Goal: Communication & Community: Ask a question

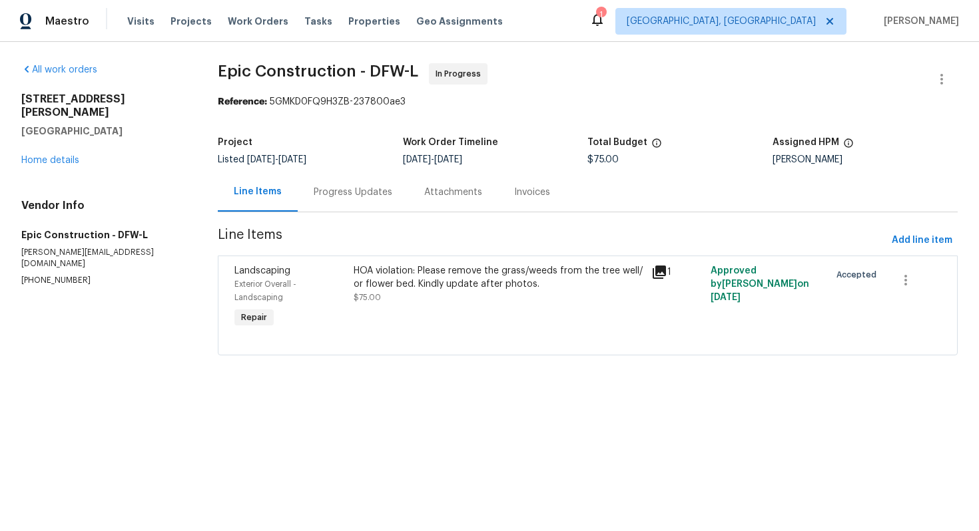
click at [363, 189] on div "Progress Updates" at bounding box center [353, 192] width 79 height 13
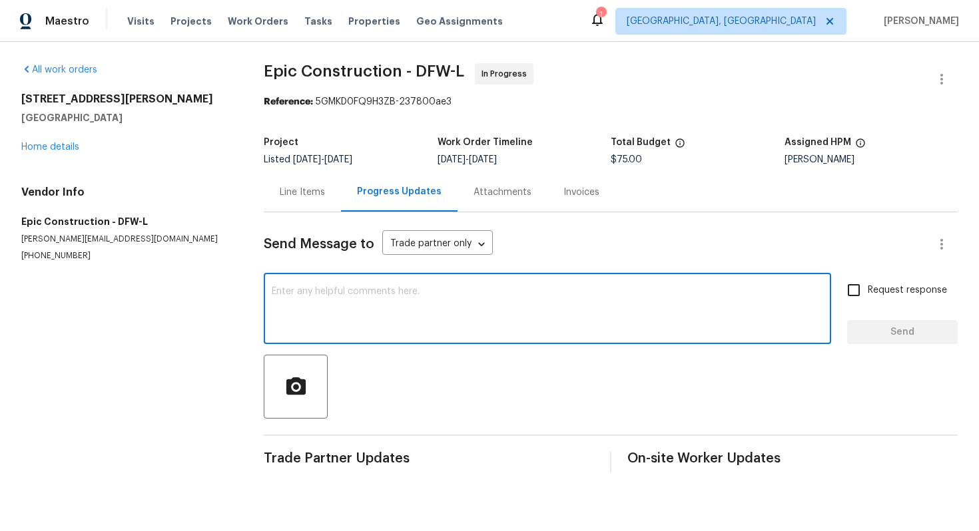
click at [378, 325] on textarea at bounding box center [547, 310] width 551 height 47
type textarea "Hello, Could you please provide us an ETA for this work? Thank you!"
click at [898, 292] on span "Request response" at bounding box center [907, 291] width 79 height 14
click at [868, 292] on input "Request response" at bounding box center [854, 290] width 28 height 28
checkbox input "true"
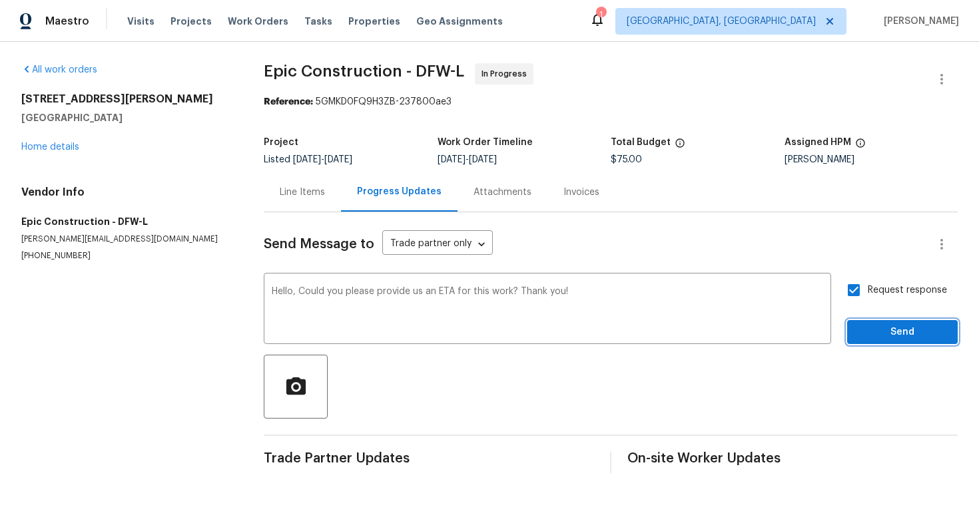
click at [885, 338] on span "Send" at bounding box center [902, 332] width 89 height 17
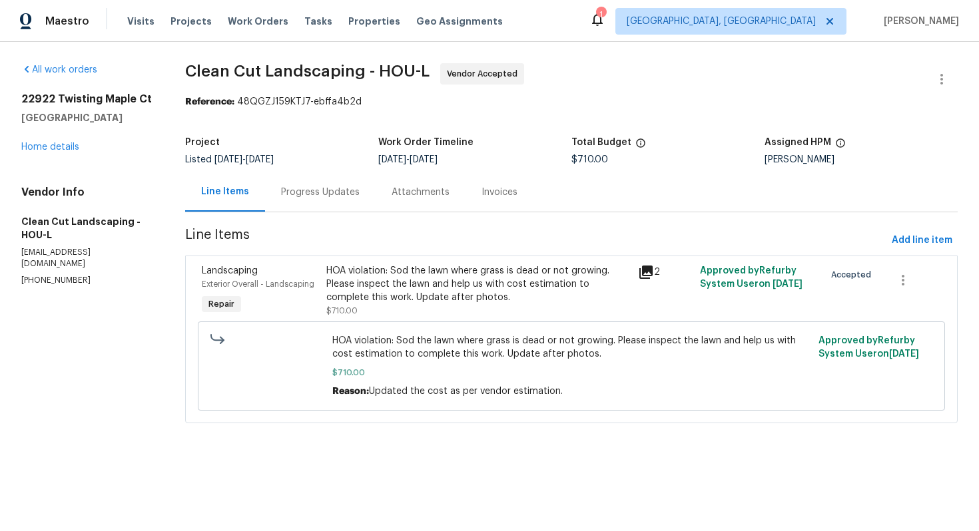
click at [332, 187] on div "Progress Updates" at bounding box center [320, 192] width 79 height 13
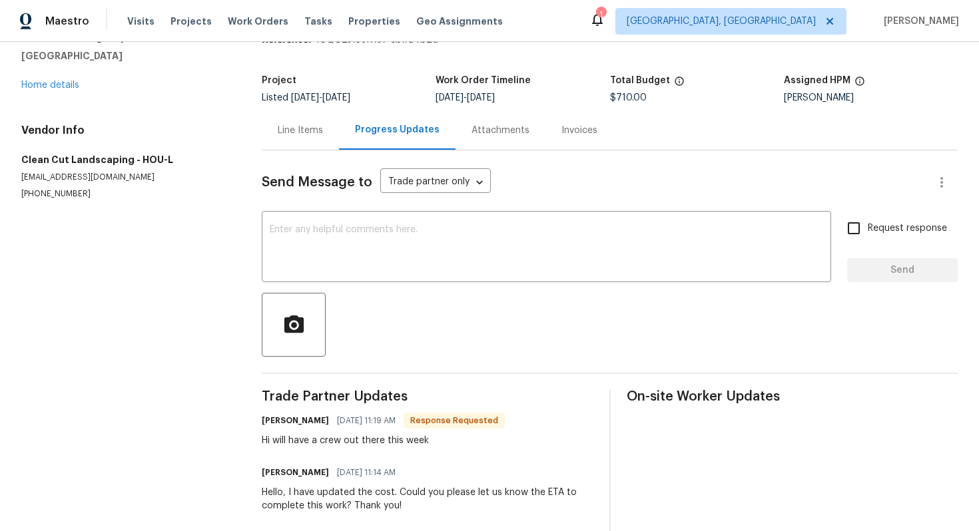
scroll to position [63, 0]
click at [282, 122] on div "Line Items" at bounding box center [300, 128] width 77 height 39
